Goal: Navigation & Orientation: Find specific page/section

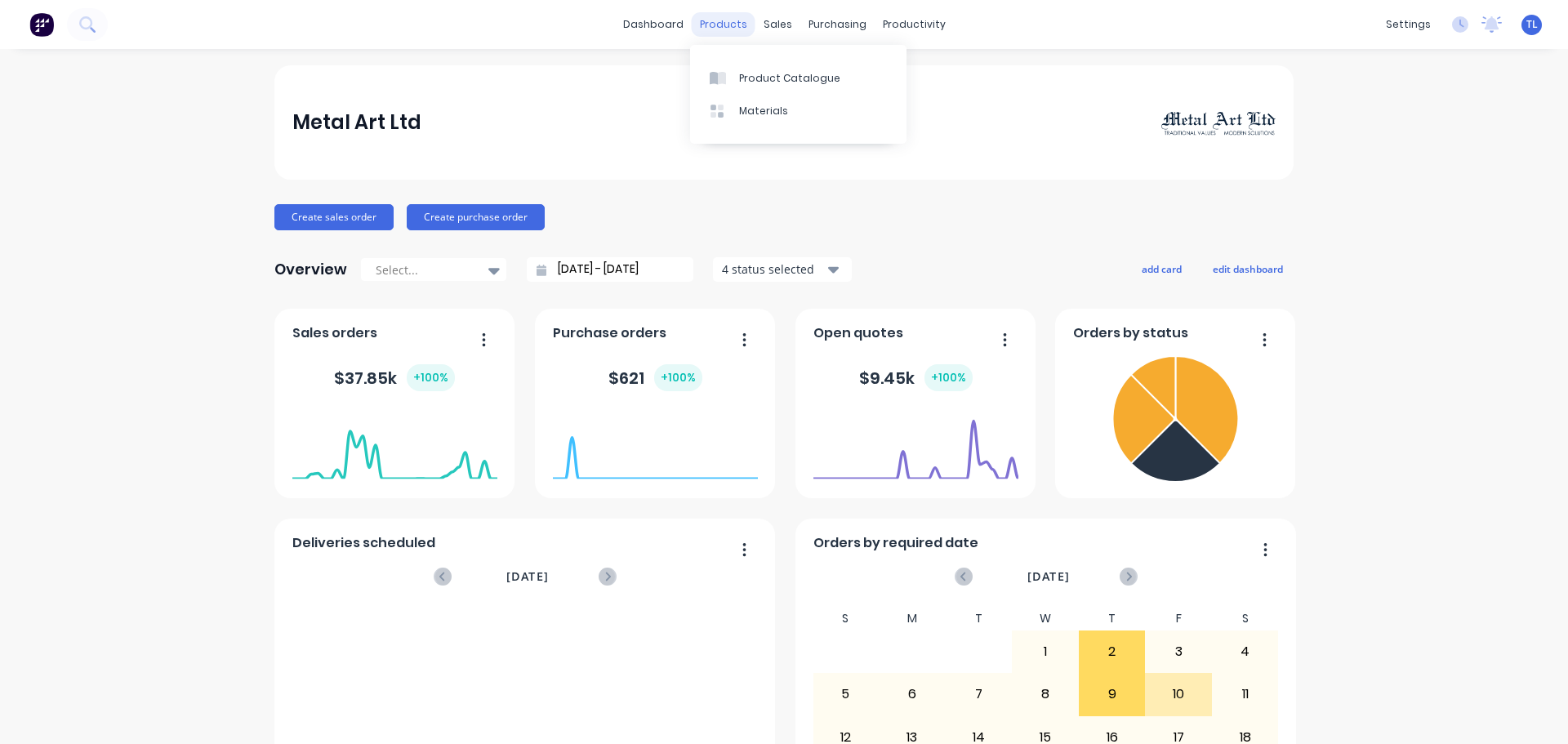
click at [715, 26] on div "products" at bounding box center [724, 24] width 63 height 25
click at [756, 80] on div "Product Catalogue" at bounding box center [790, 78] width 101 height 15
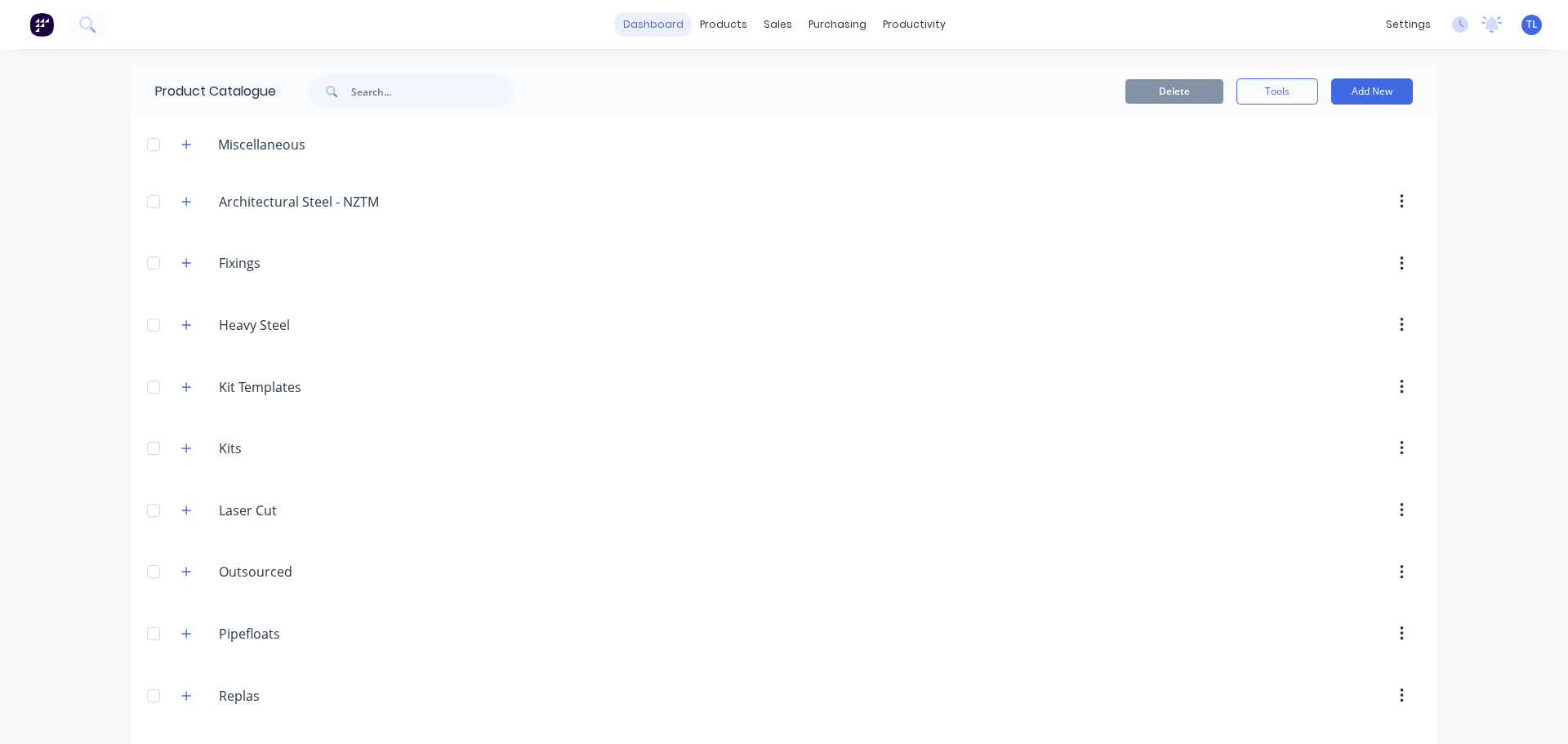
click at [639, 27] on link "dashboard" at bounding box center [653, 24] width 77 height 25
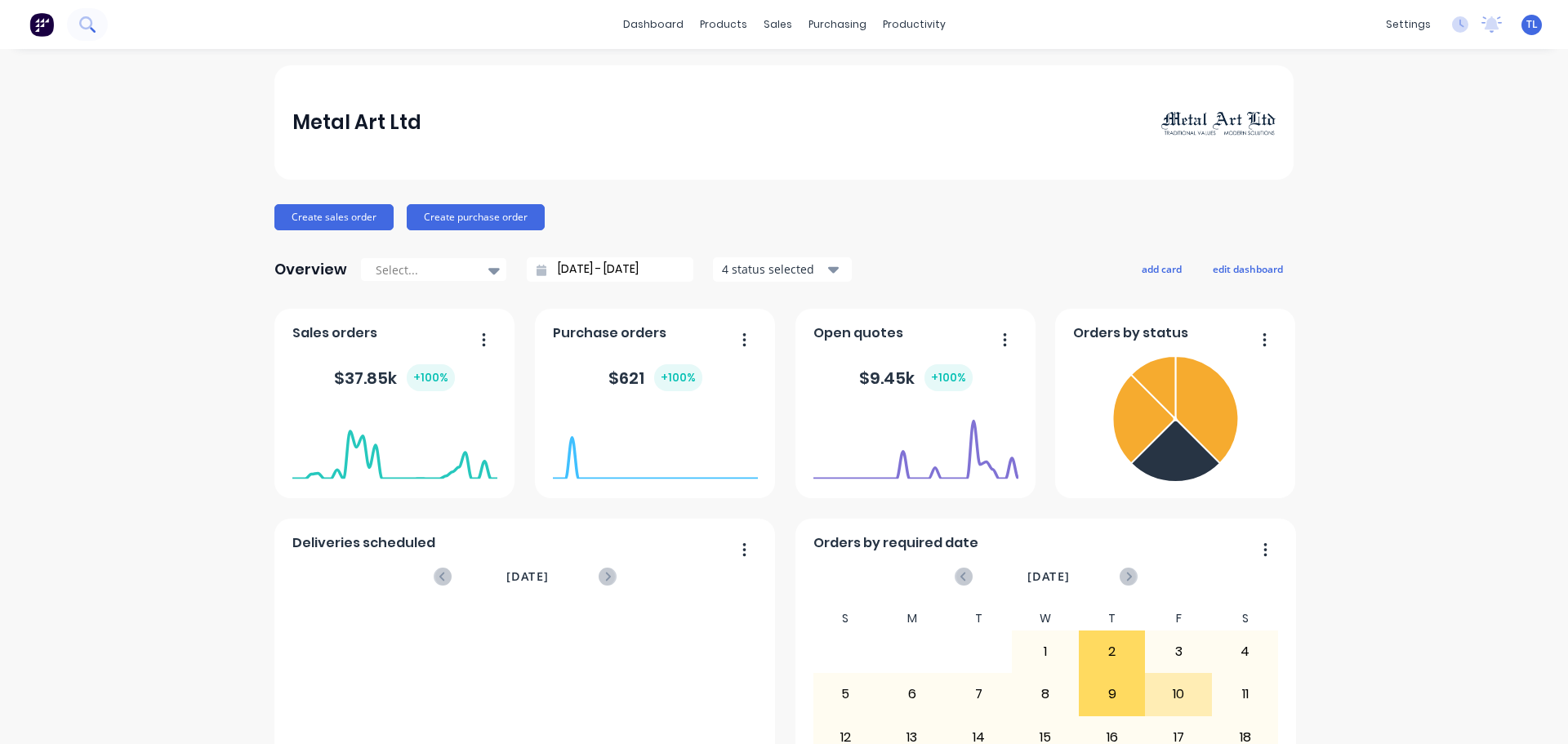
click at [89, 25] on icon at bounding box center [87, 24] width 15 height 15
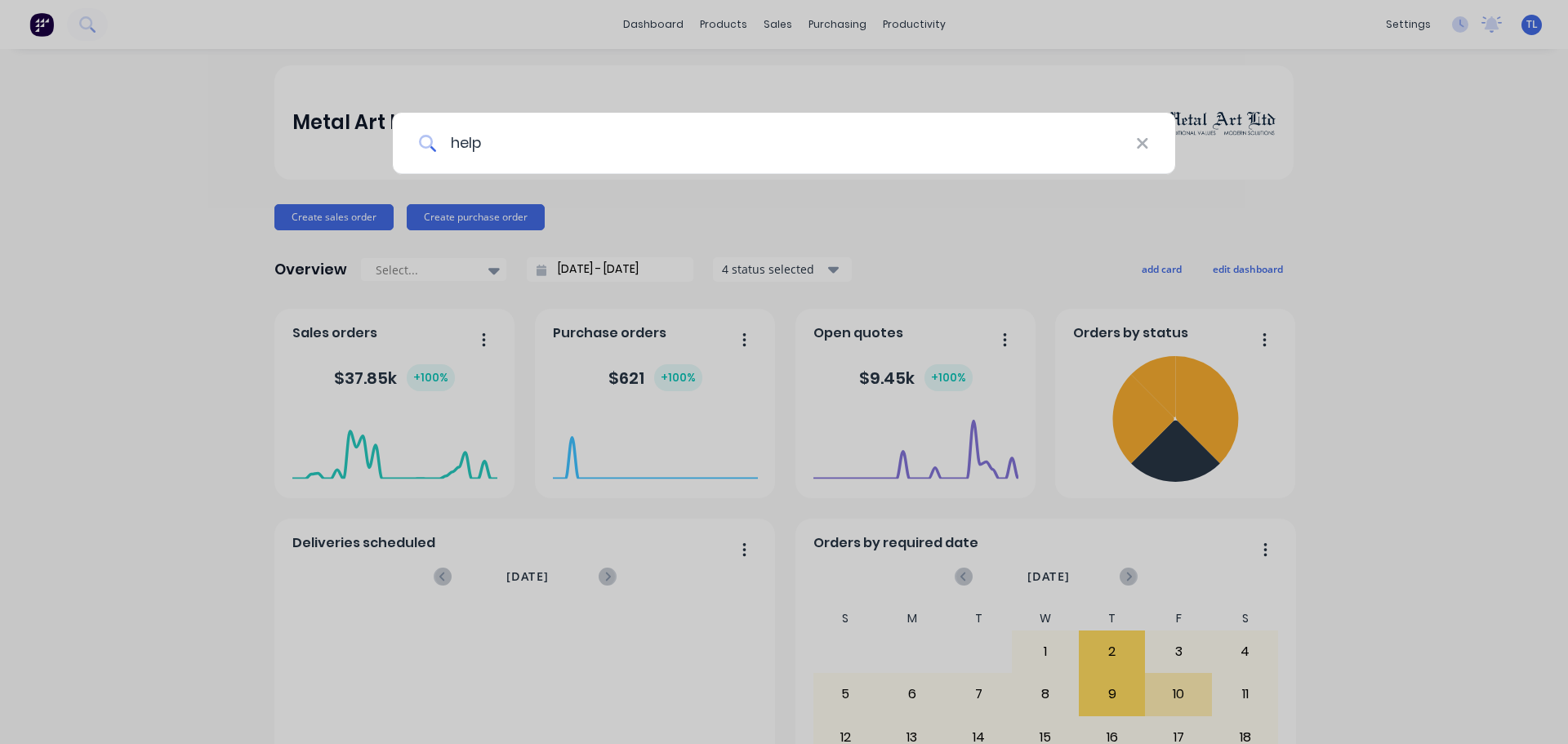
type input "help"
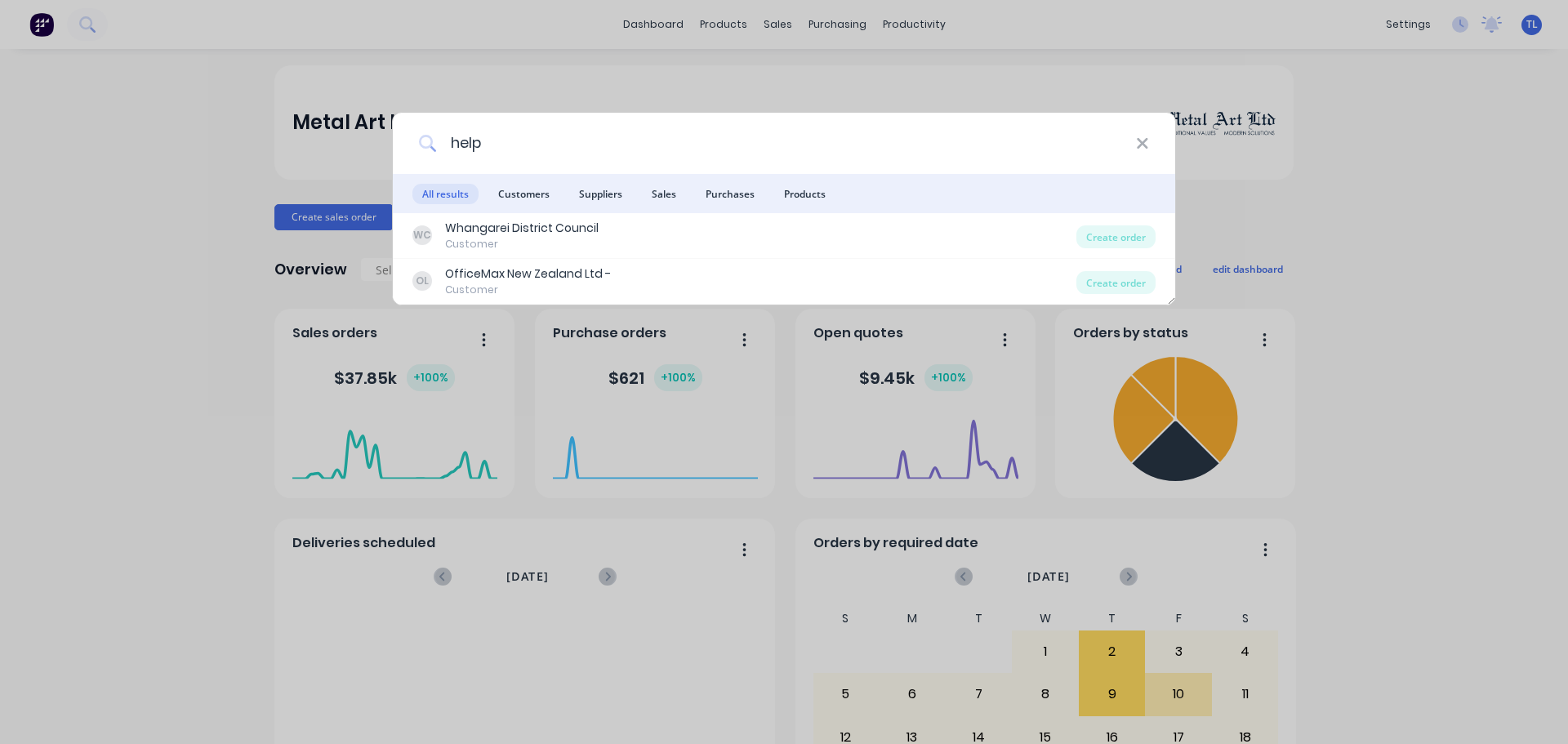
click at [1146, 144] on icon at bounding box center [1142, 143] width 13 height 18
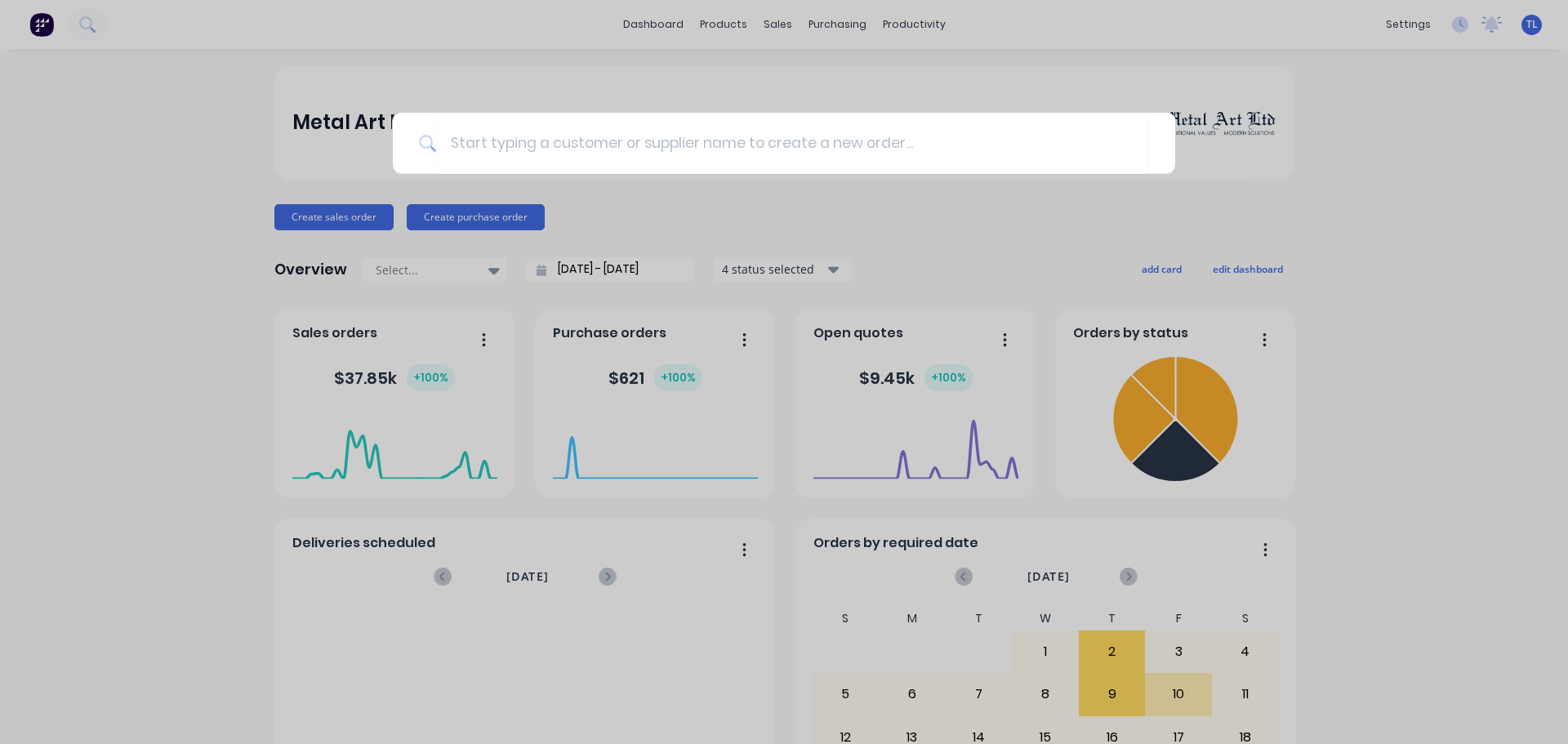
click at [197, 145] on div at bounding box center [784, 372] width 1568 height 744
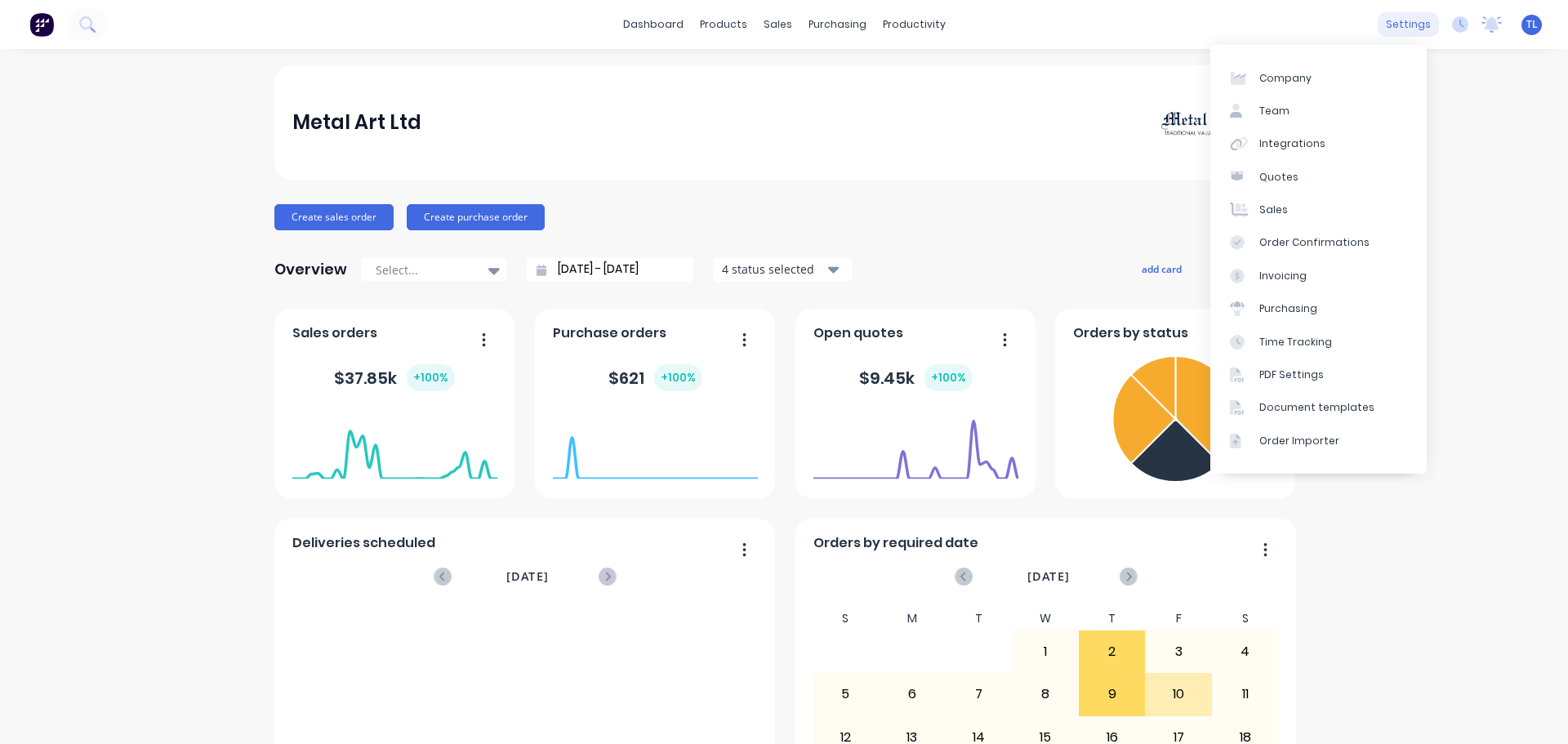
click at [1403, 25] on div "settings" at bounding box center [1408, 24] width 61 height 25
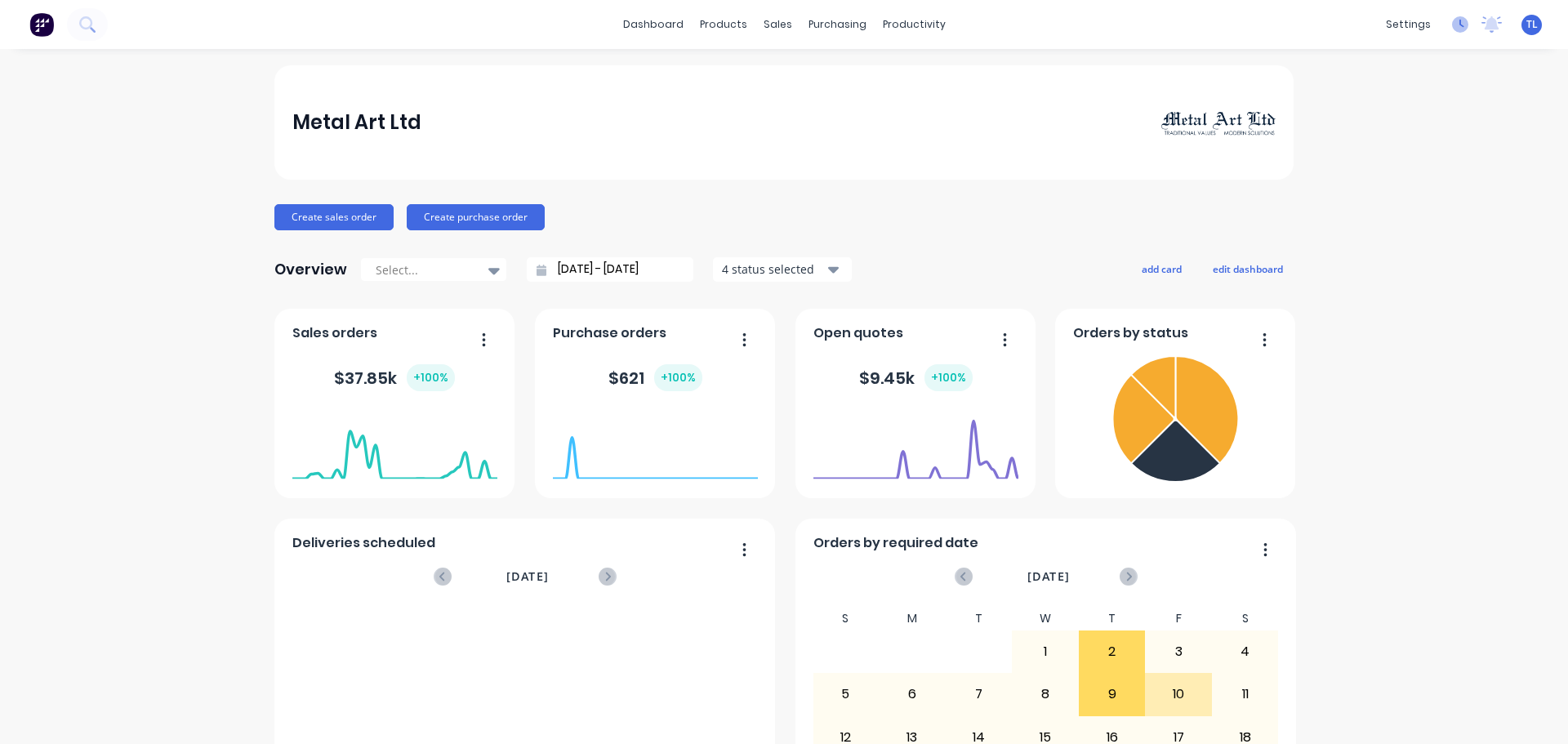
click at [1459, 25] on icon at bounding box center [1462, 24] width 5 height 9
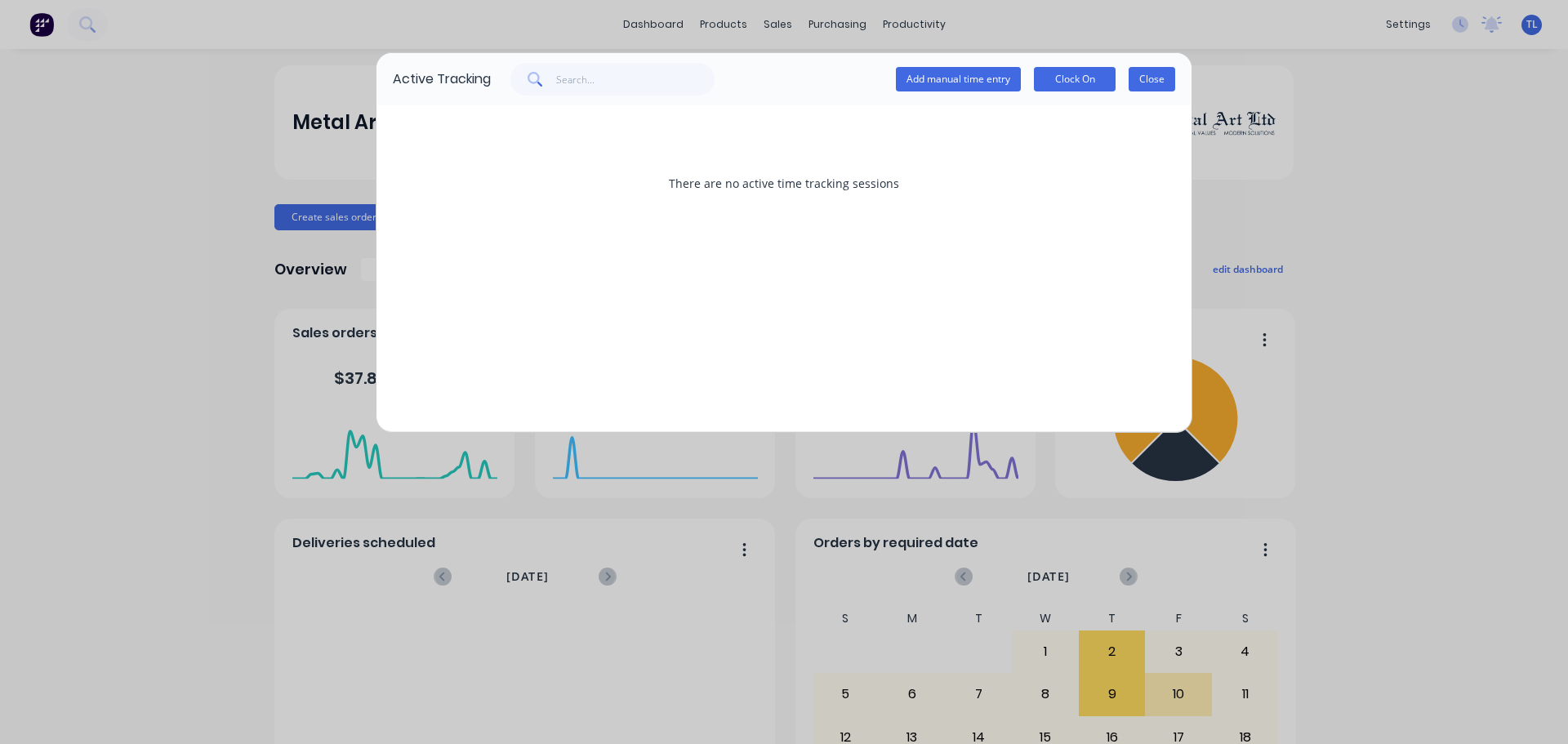
click at [1156, 77] on button "Close" at bounding box center [1151, 79] width 46 height 25
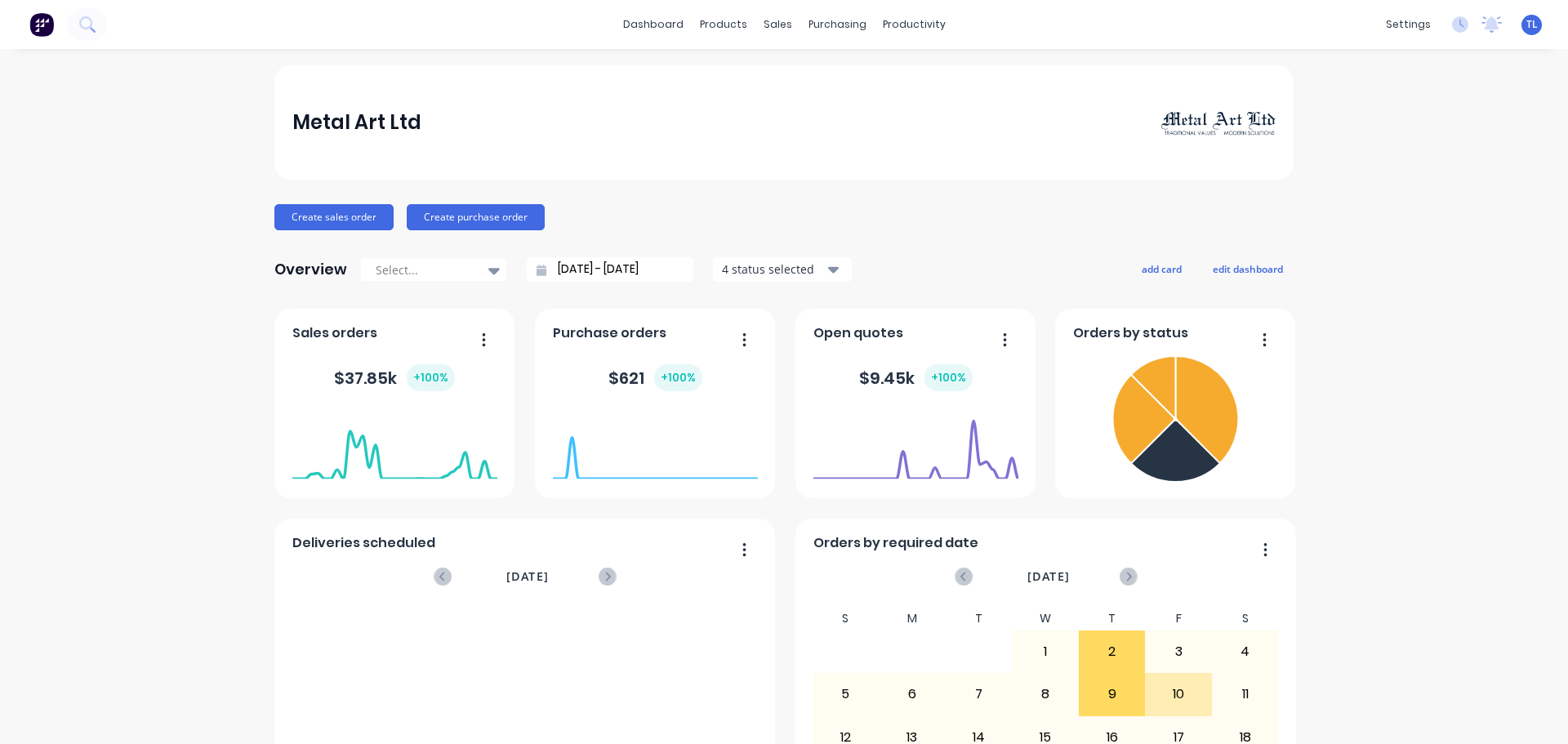
click at [1419, 134] on div "Metal Art Ltd Create sales order Create purchase order Overview Select... [DATE…" at bounding box center [784, 491] width 1568 height 852
